Goal: Task Accomplishment & Management: Manage account settings

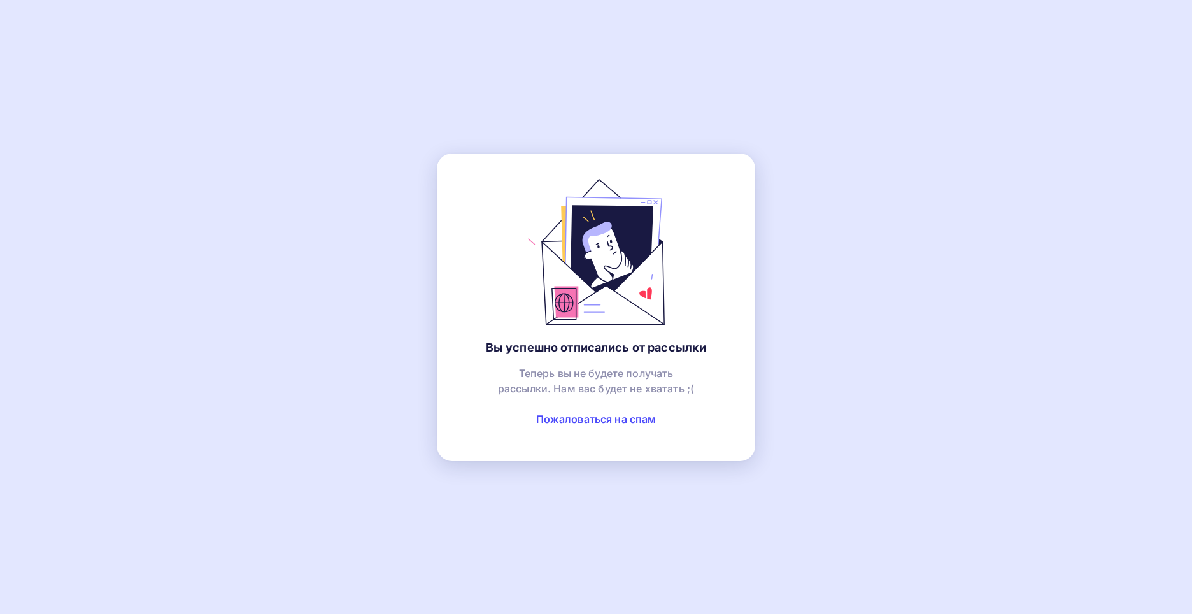
click at [850, 78] on div "Вы успешно отписались от рассылки Теперь вы не будете получать рассылки. Нам ва…" at bounding box center [596, 307] width 1192 height 614
click at [726, 267] on div "Вы успешно отписались от рассылки Теперь вы не будете получать рассылки. Нам ва…" at bounding box center [596, 306] width 318 height 307
click at [733, 208] on div "Вы успешно отписались от рассылки Теперь вы не будете получать рассылки. Нам ва…" at bounding box center [596, 306] width 318 height 307
click at [833, 129] on div "Вы успешно отписались от рассылки Теперь вы не будете получать рассылки. Нам ва…" at bounding box center [596, 307] width 1192 height 614
click at [718, 246] on div "Вы успешно отписались от рассылки Теперь вы не будете получать рассылки. Нам ва…" at bounding box center [596, 306] width 318 height 307
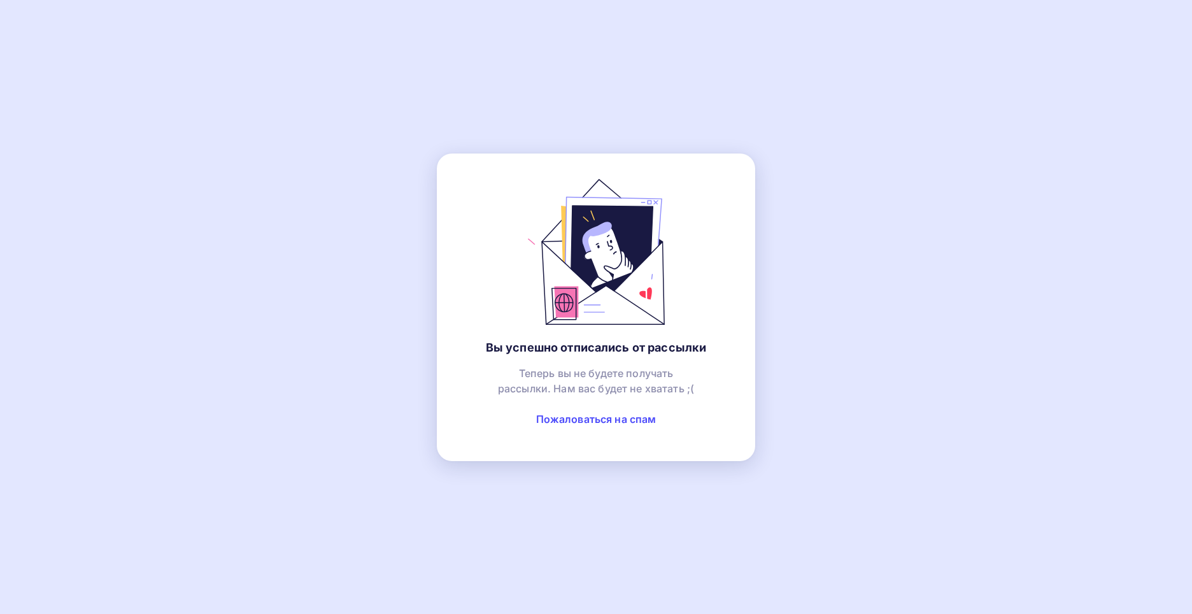
click at [610, 419] on link "Пожаловаться на спам" at bounding box center [596, 418] width 120 height 13
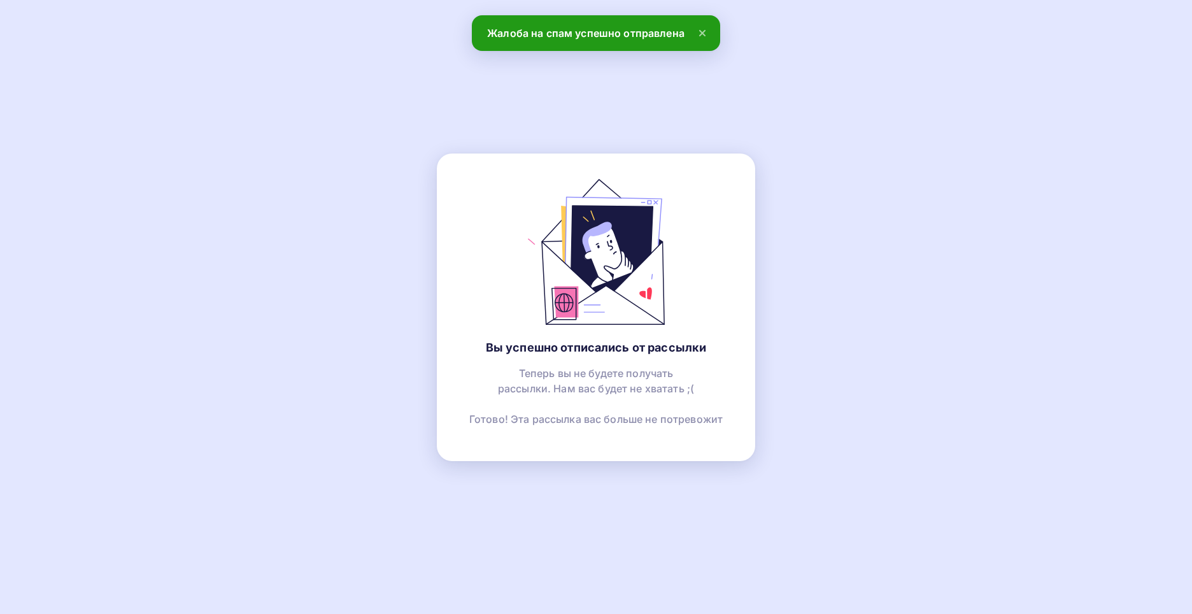
click at [701, 29] on icon at bounding box center [701, 32] width 15 height 15
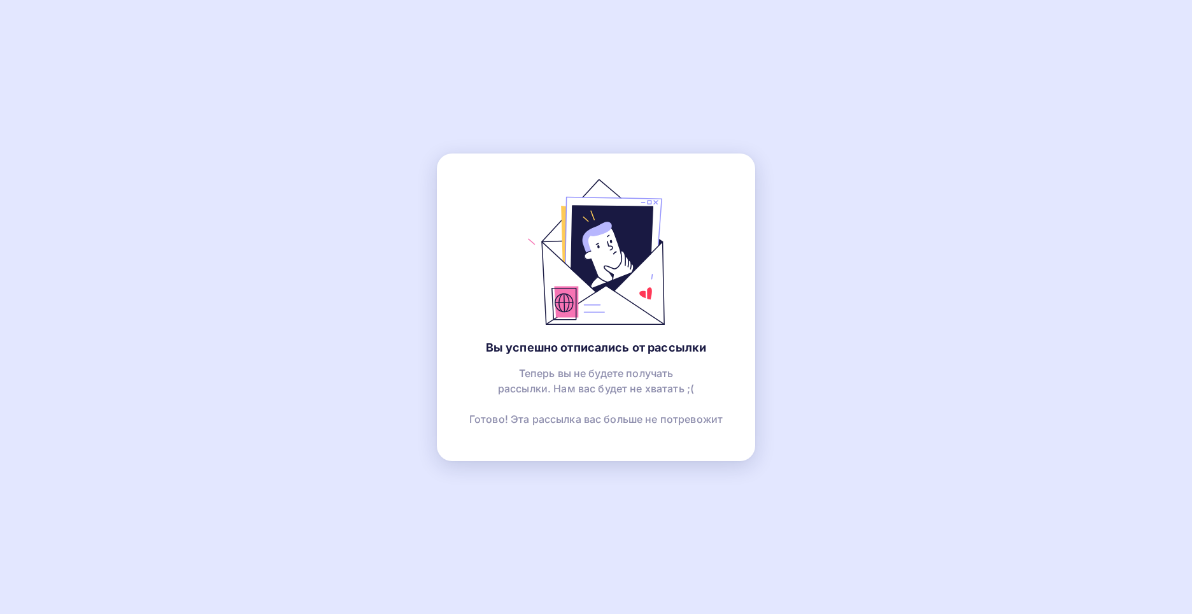
click at [746, 247] on div "Вы успешно отписались от рассылки Теперь вы не будете получать рассылки. Нам ва…" at bounding box center [596, 306] width 318 height 307
click at [721, 242] on div "Вы успешно отписались от рассылки Теперь вы не будете получать рассылки. Нам ва…" at bounding box center [596, 306] width 318 height 307
drag, startPoint x: 695, startPoint y: 248, endPoint x: 683, endPoint y: 247, distance: 12.1
click at [695, 247] on div "Вы успешно отписались от рассылки Теперь вы не будете получать рассылки. Нам ва…" at bounding box center [596, 306] width 318 height 307
click at [781, 61] on div "Вы успешно отписались от рассылки Теперь вы не будете получать рассылки. Нам ва…" at bounding box center [596, 307] width 1192 height 614
